Goal: Task Accomplishment & Management: Manage account settings

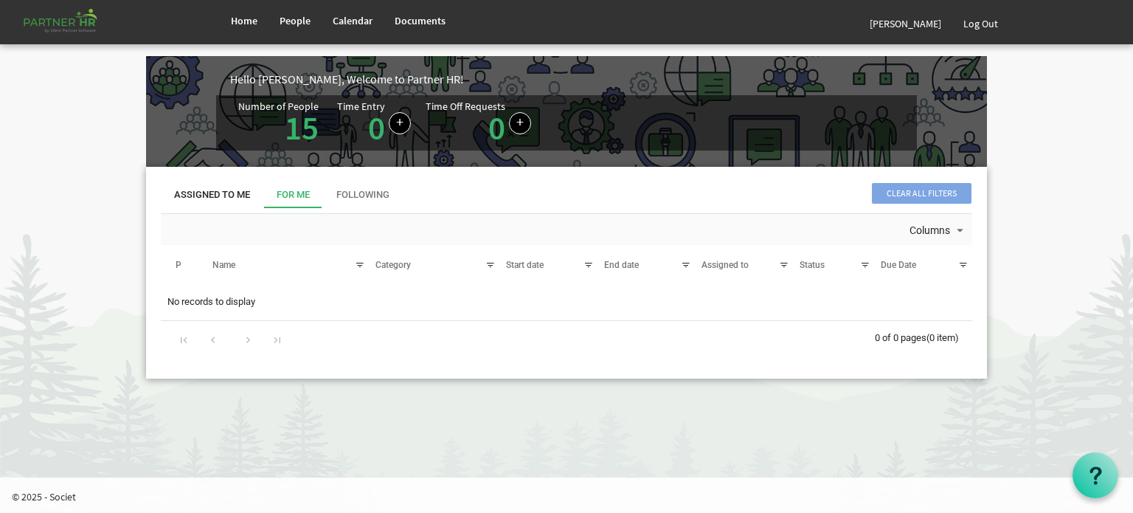
click at [204, 191] on div "Assigned To Me" at bounding box center [212, 195] width 76 height 14
click at [297, 118] on link "15" at bounding box center [302, 127] width 34 height 41
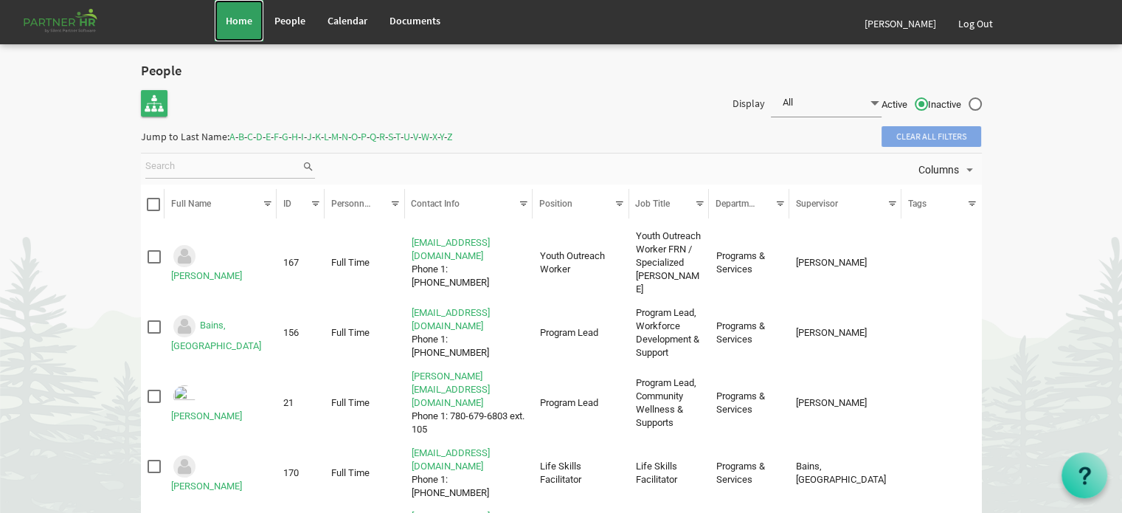
click at [240, 18] on span "Home" at bounding box center [239, 20] width 27 height 13
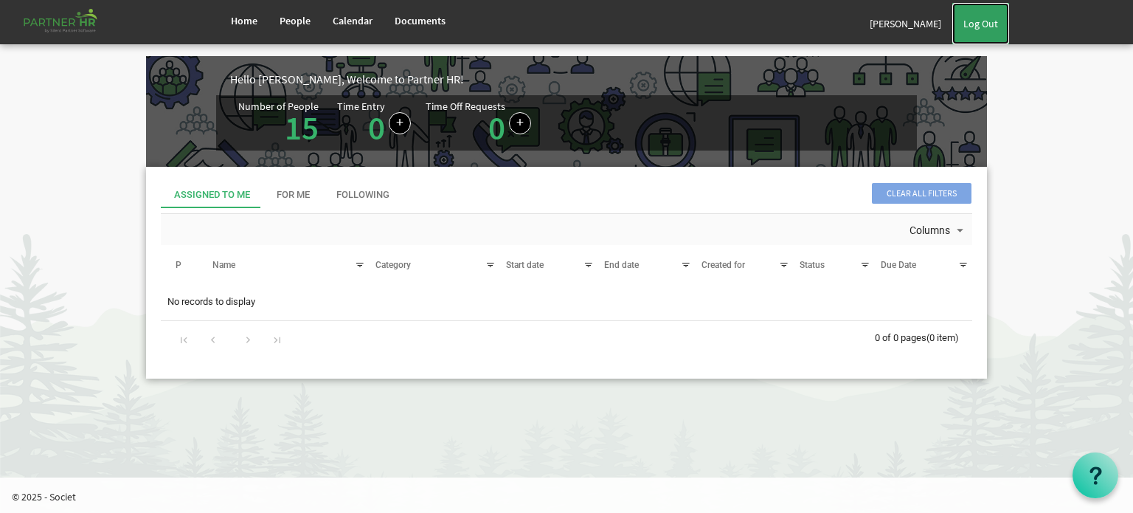
click at [994, 16] on link "Log Out" at bounding box center [980, 23] width 57 height 41
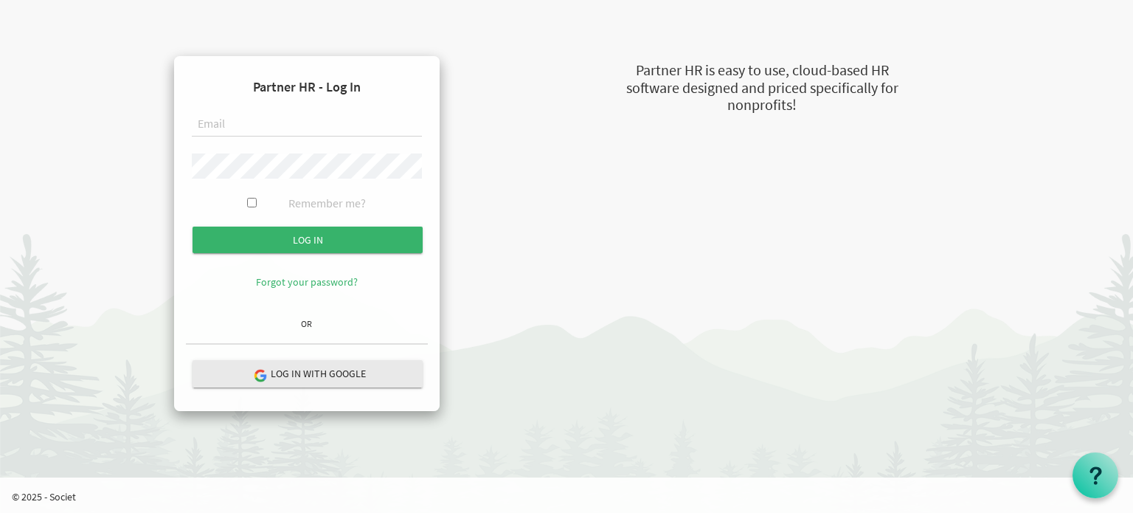
type input "[EMAIL_ADDRESS][DOMAIN_NAME]"
click at [248, 202] on input "Remember me?" at bounding box center [252, 203] width 10 height 10
checkbox input "true"
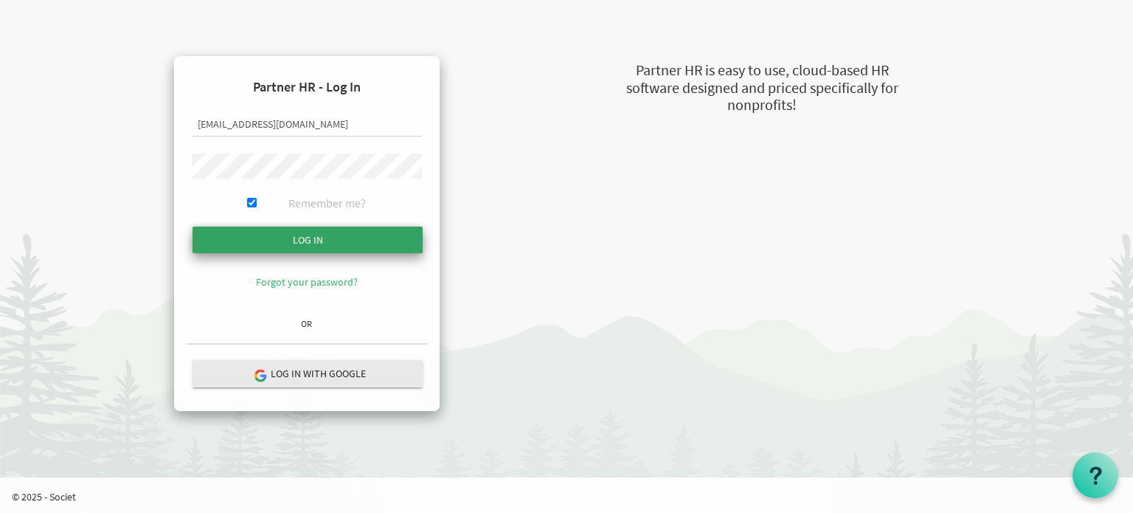
click at [288, 238] on input "submit" at bounding box center [308, 239] width 230 height 27
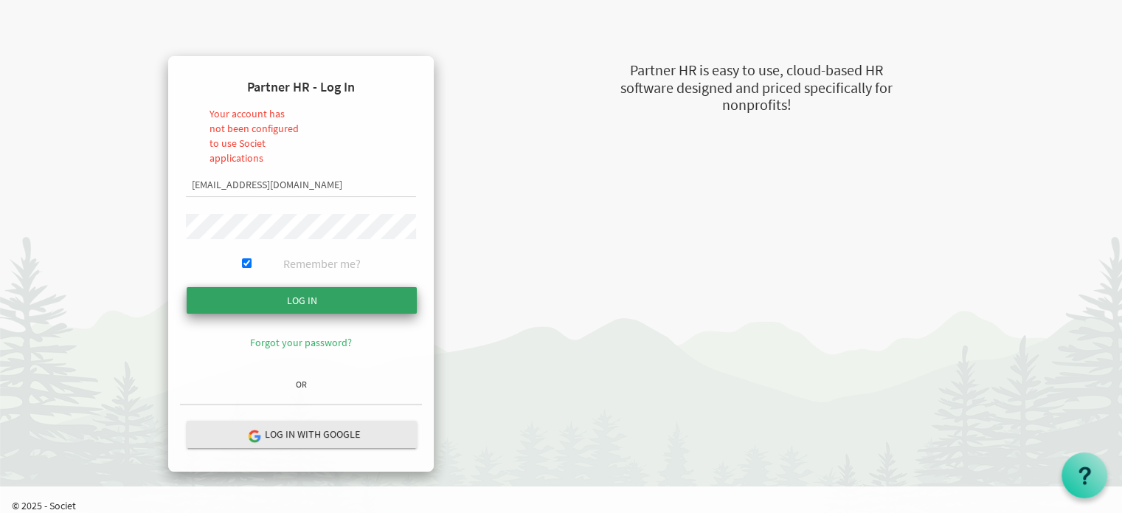
click at [323, 301] on input "submit" at bounding box center [302, 300] width 230 height 27
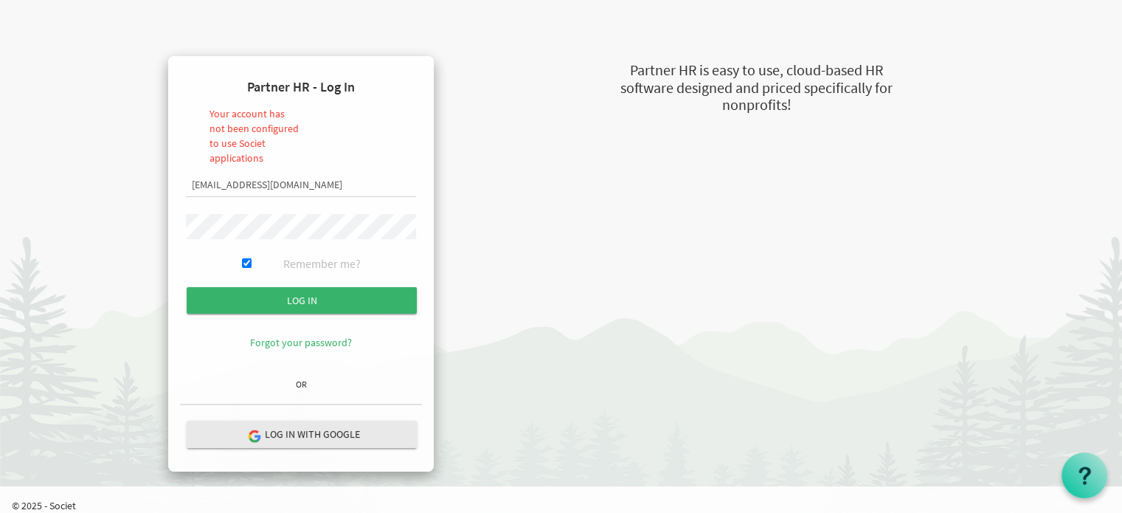
click at [187, 287] on input "Log in" at bounding box center [302, 300] width 230 height 27
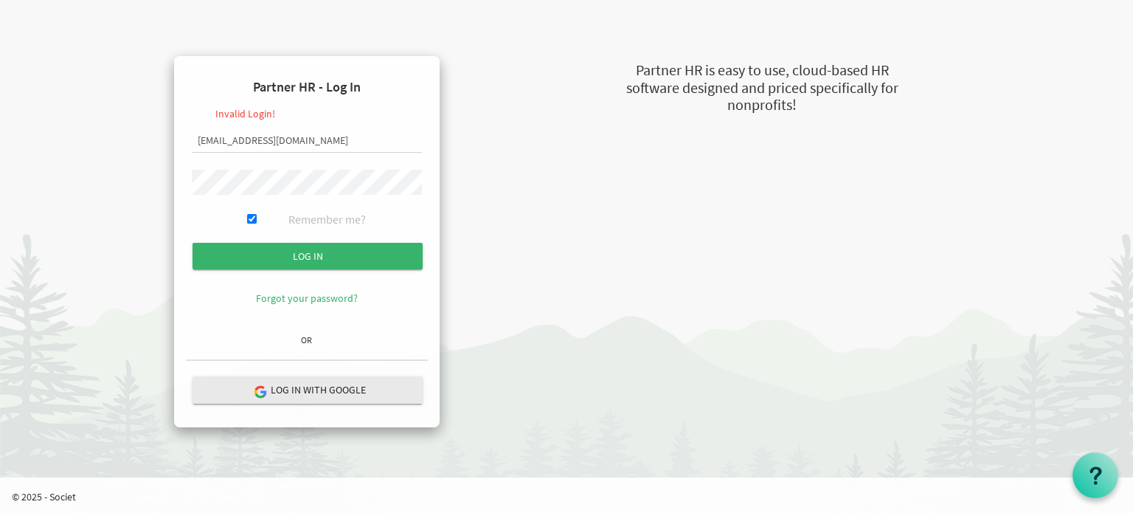
click at [193, 243] on input "Log in" at bounding box center [308, 256] width 230 height 27
click at [251, 215] on input "Remember me?" at bounding box center [252, 219] width 10 height 10
checkbox input "false"
click at [193, 243] on input "Log in" at bounding box center [308, 256] width 230 height 27
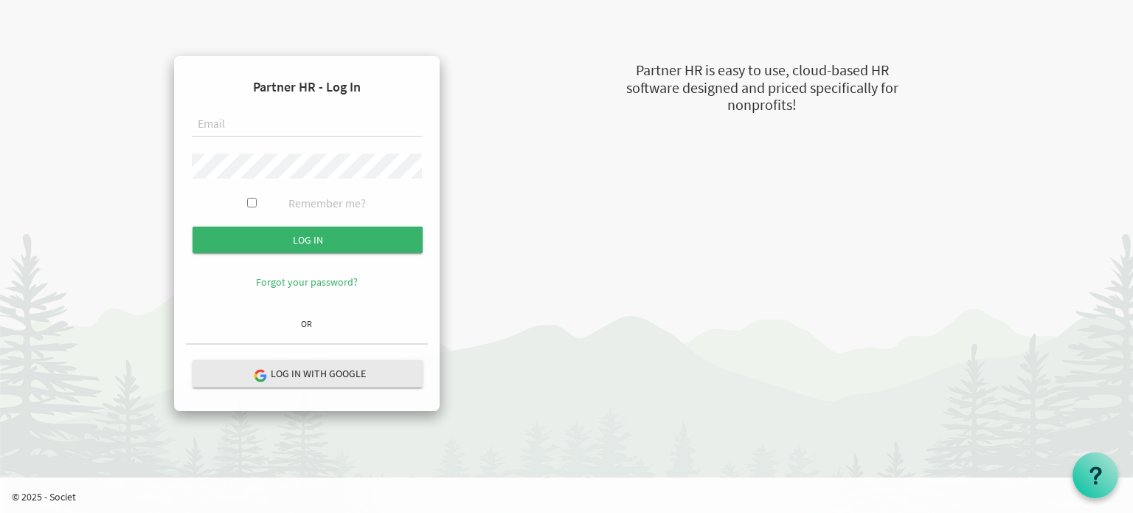
type input "megana@theopendoors.ca"
click at [193, 226] on input "Log in" at bounding box center [308, 239] width 230 height 27
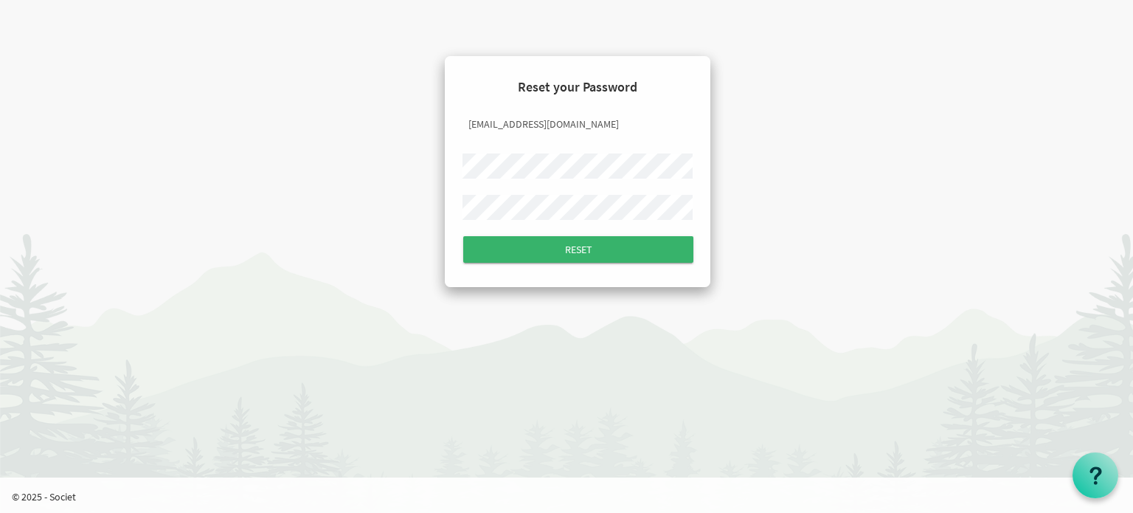
click at [463, 236] on input "Reset" at bounding box center [578, 249] width 230 height 27
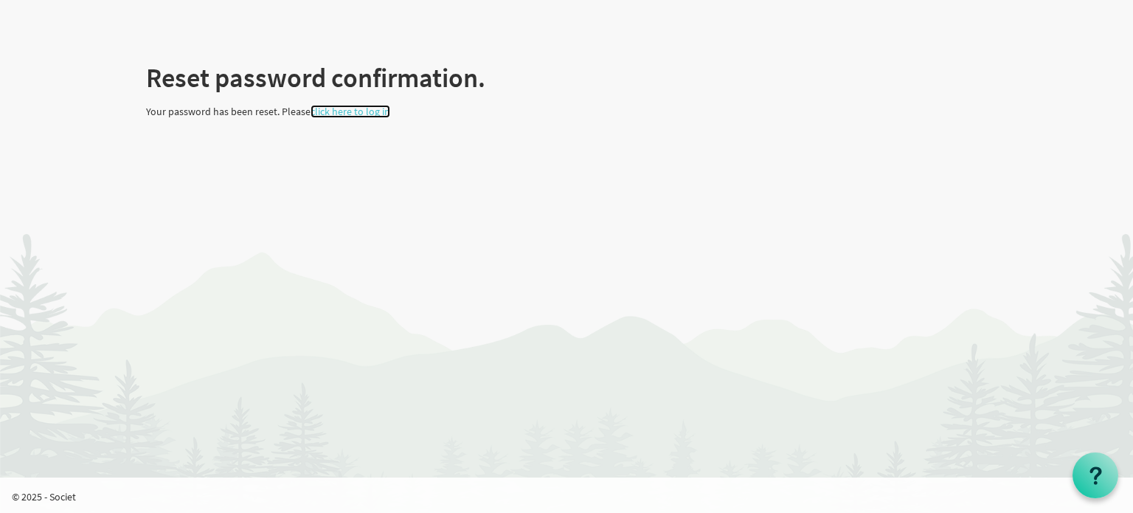
click at [354, 117] on link "click here to log in" at bounding box center [351, 111] width 80 height 13
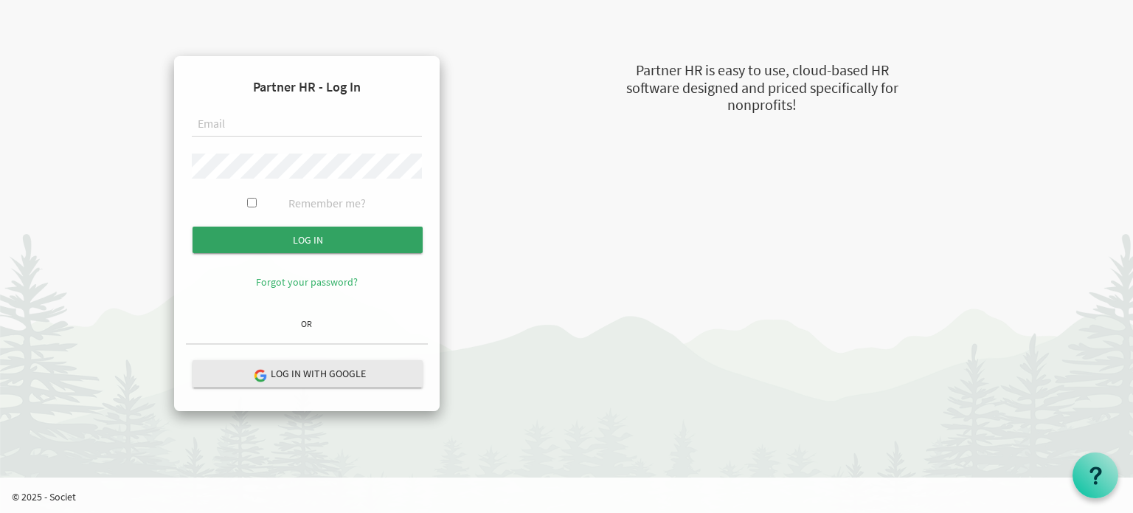
type input "[EMAIL_ADDRESS][DOMAIN_NAME]"
click at [292, 232] on input "submit" at bounding box center [308, 239] width 230 height 27
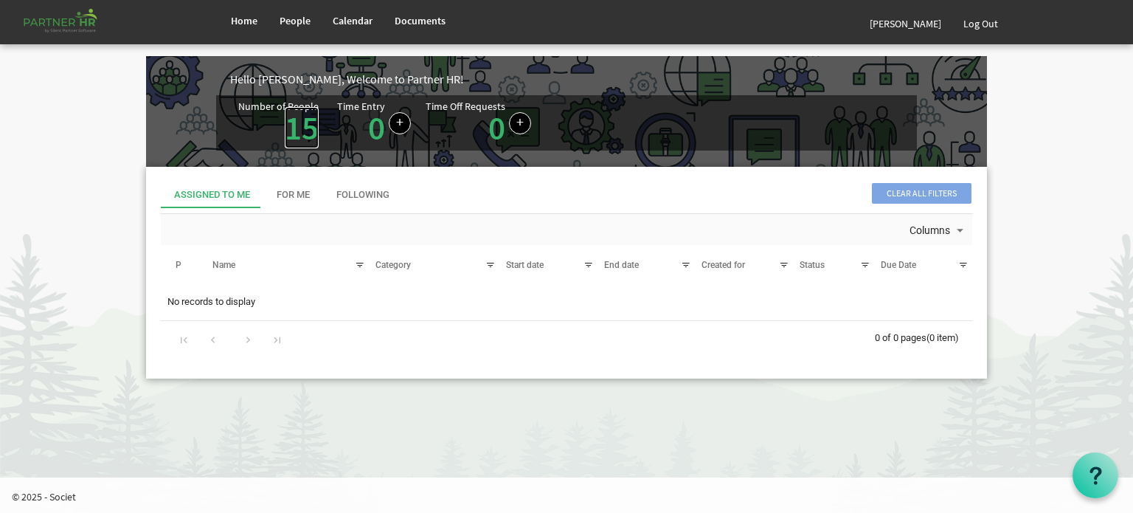
click at [291, 131] on link "15" at bounding box center [302, 127] width 34 height 41
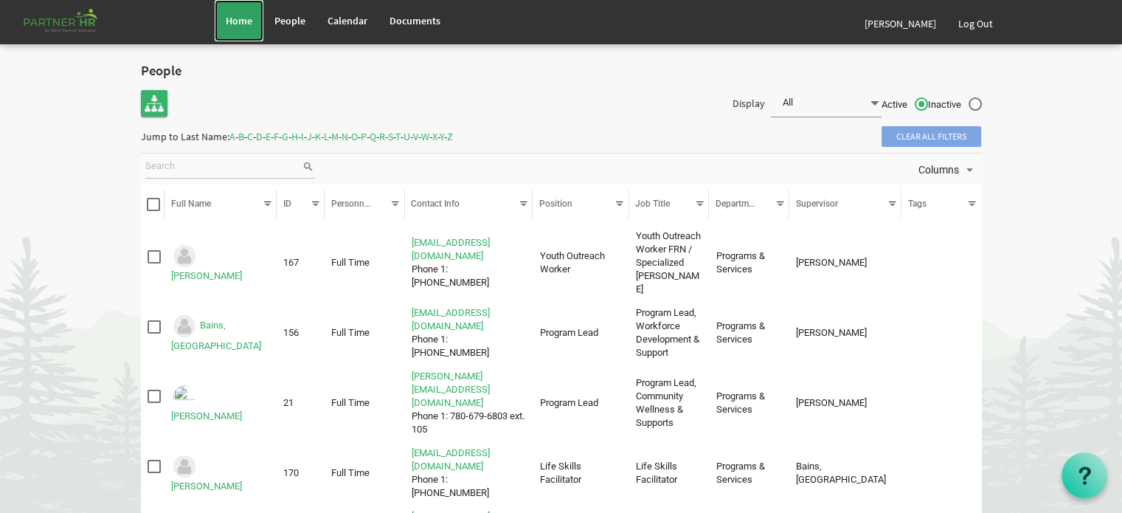
click at [244, 18] on span "Home" at bounding box center [239, 20] width 27 height 13
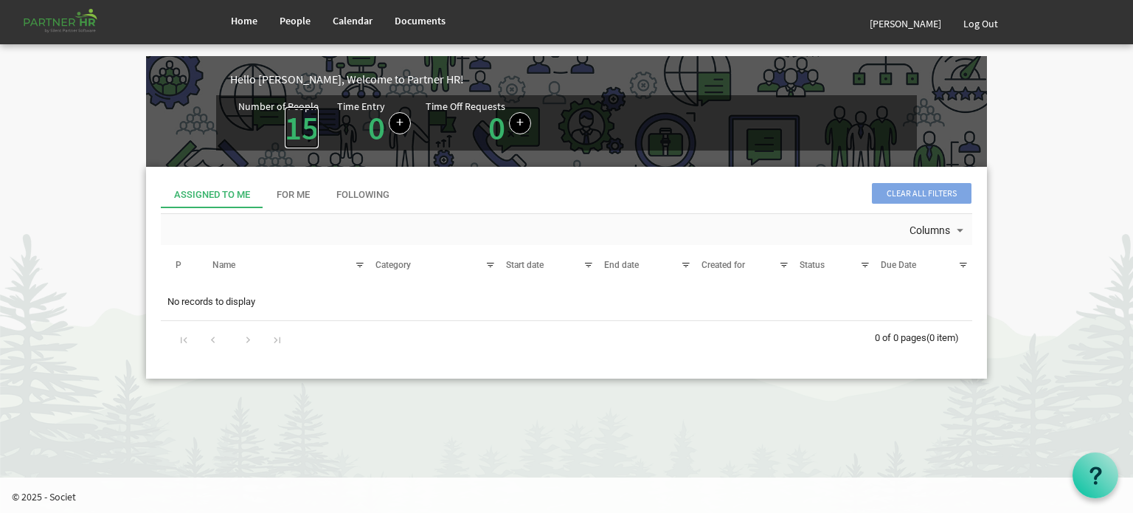
click at [304, 132] on link "15" at bounding box center [302, 127] width 34 height 41
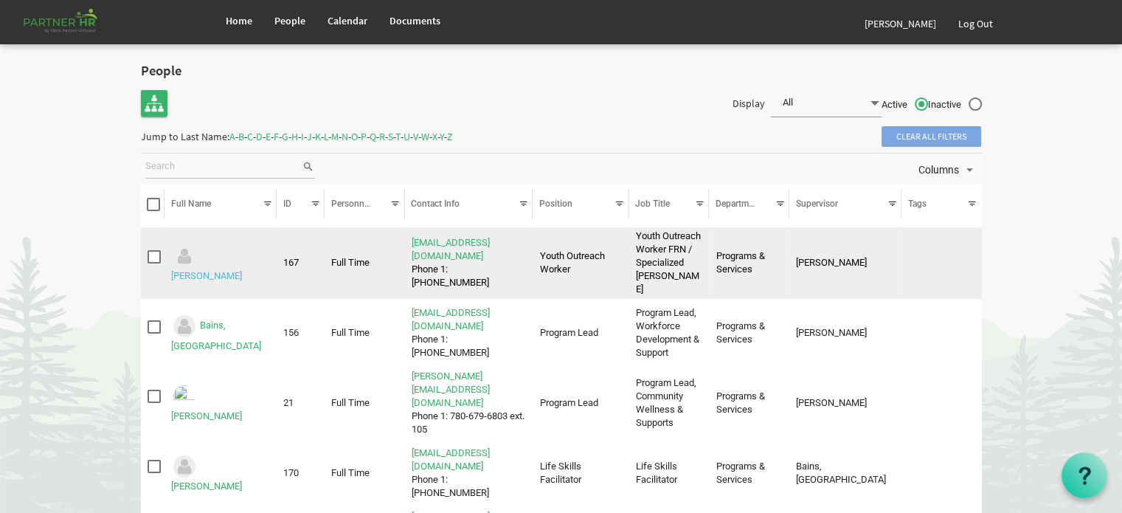
click at [240, 270] on link "[PERSON_NAME]" at bounding box center [206, 275] width 71 height 11
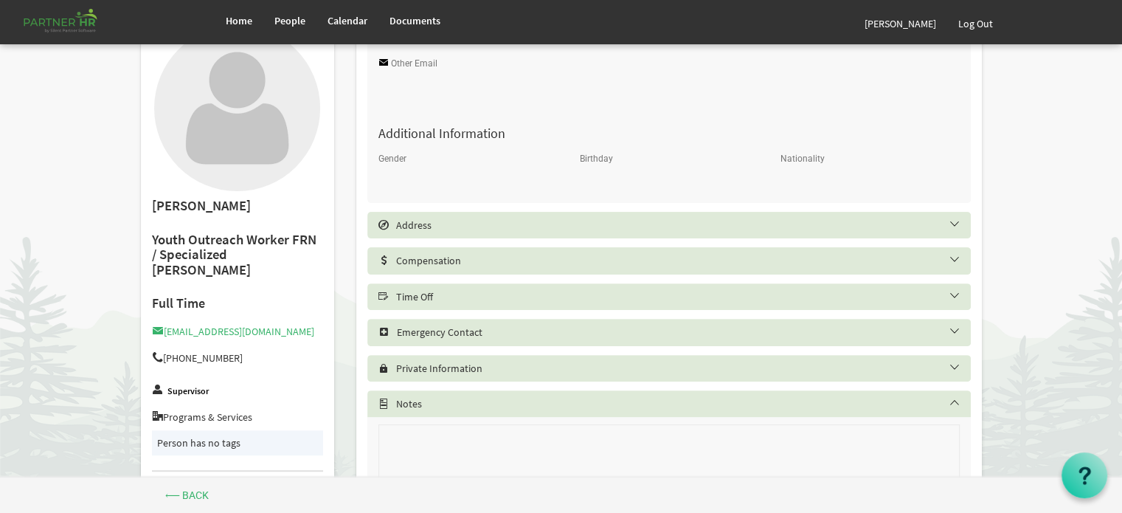
scroll to position [426, 0]
click at [471, 261] on h5 "Compensation" at bounding box center [679, 259] width 603 height 12
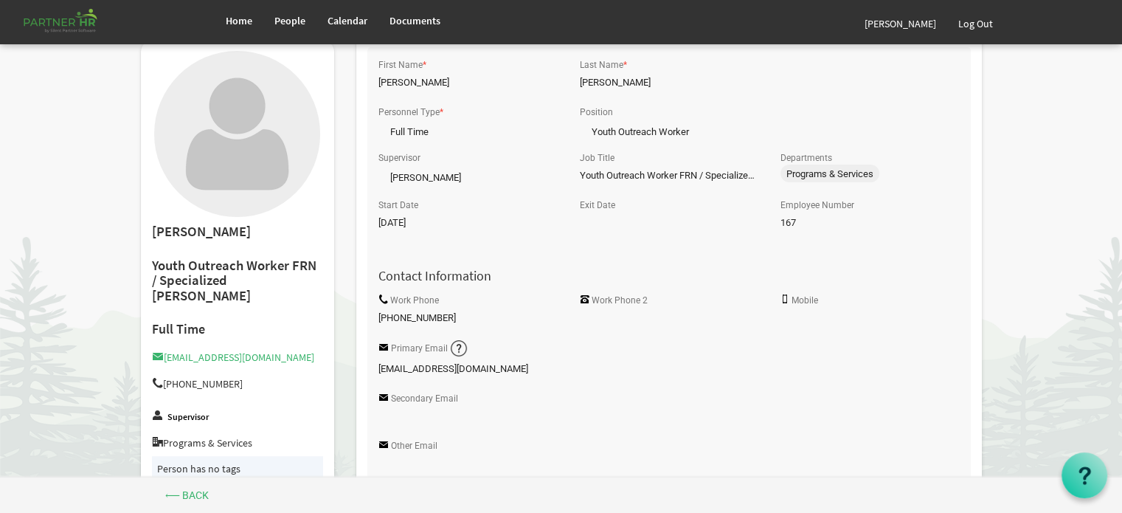
scroll to position [0, 0]
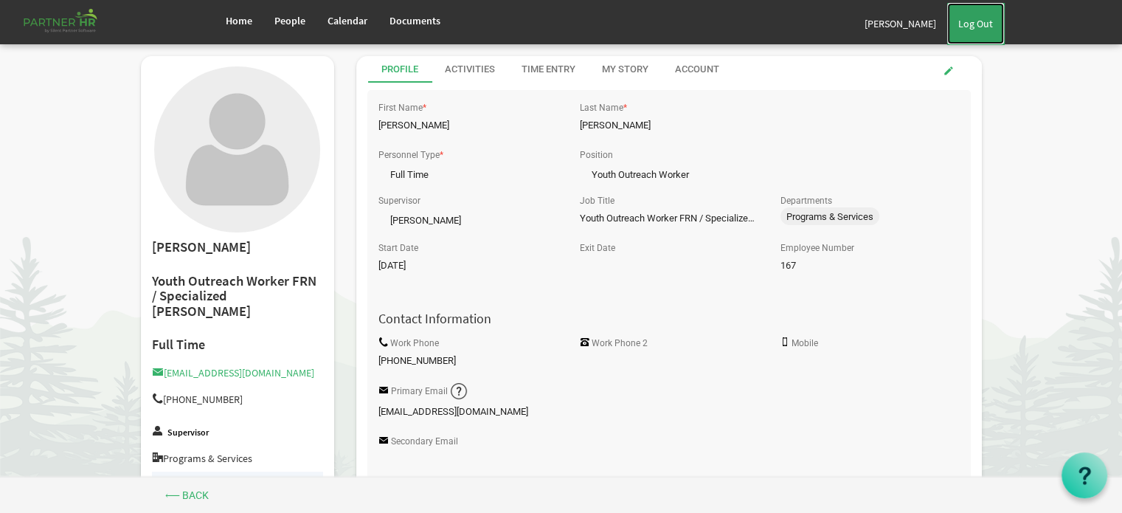
click at [979, 21] on link "Log Out" at bounding box center [975, 23] width 57 height 41
